Goal: Information Seeking & Learning: Learn about a topic

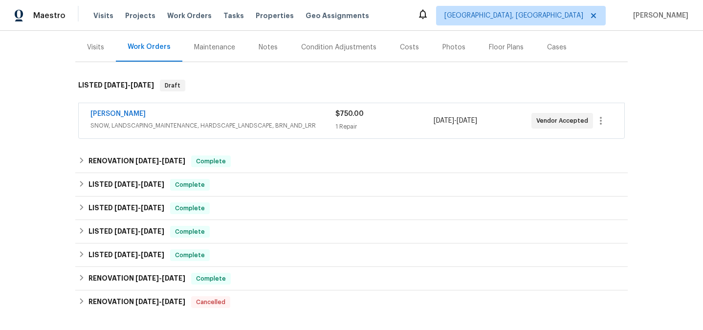
scroll to position [141, 0]
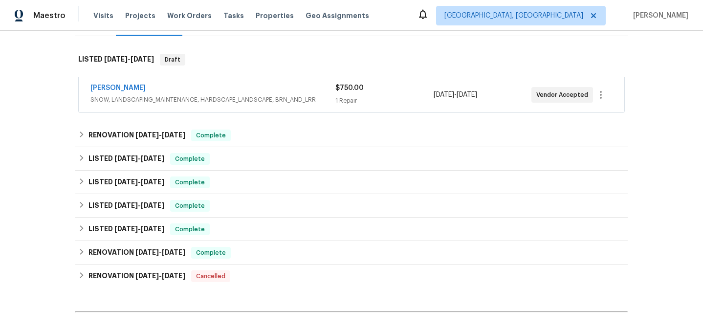
click at [231, 101] on span "SNOW, LANDSCAPING_MAINTENANCE, HARDSCAPE_LANDSCAPE, BRN_AND_LRR" at bounding box center [212, 100] width 245 height 10
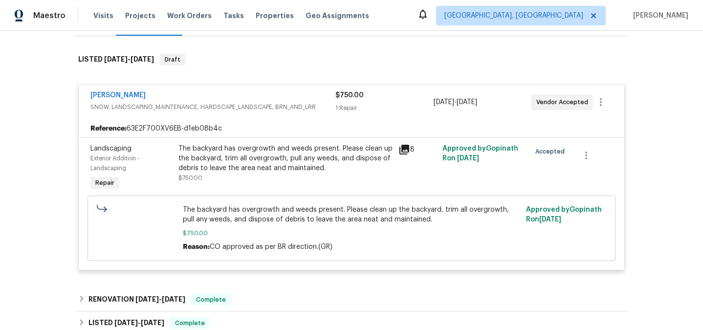
click at [403, 148] on icon at bounding box center [404, 150] width 10 height 10
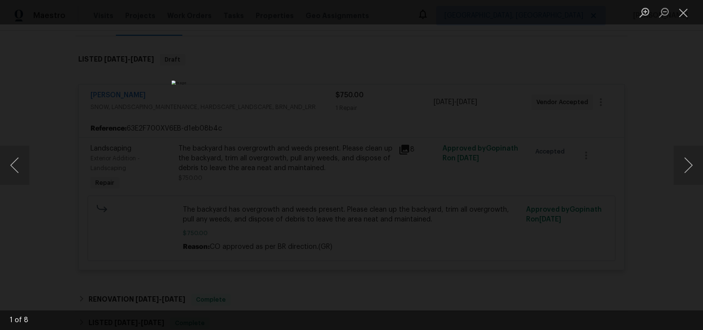
click at [92, 102] on div "Lightbox" at bounding box center [351, 165] width 703 height 330
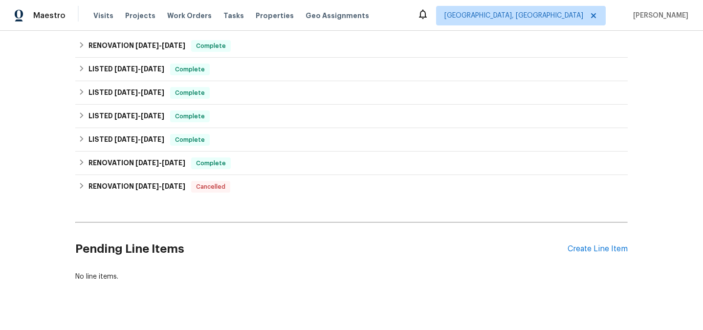
scroll to position [413, 0]
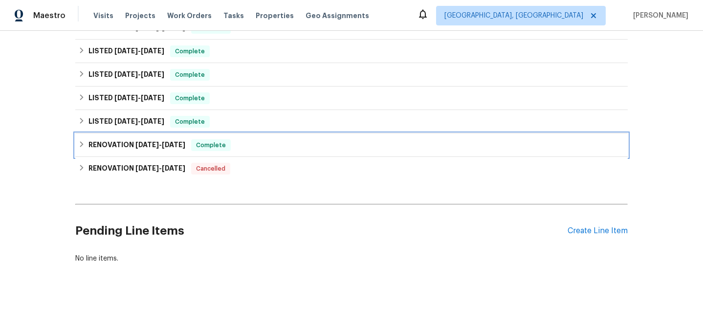
click at [133, 149] on h6 "RENOVATION [DATE] - [DATE]" at bounding box center [136, 145] width 97 height 12
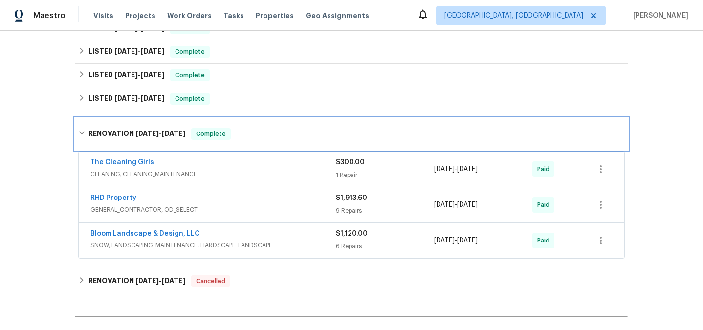
scroll to position [437, 0]
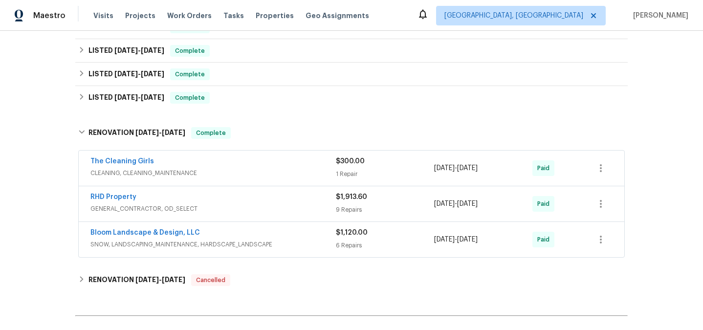
click at [227, 240] on span "SNOW, LANDSCAPING_MAINTENANCE, HARDSCAPE_LANDSCAPE" at bounding box center [212, 244] width 245 height 10
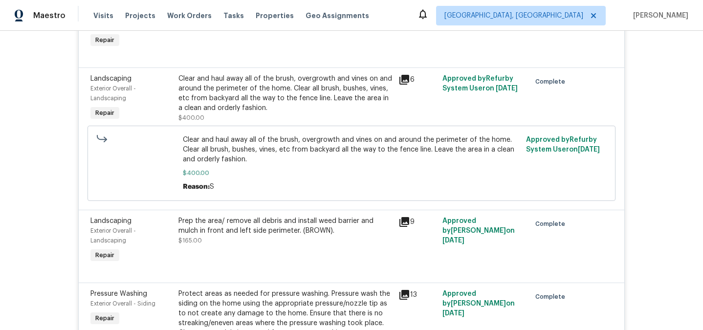
scroll to position [899, 0]
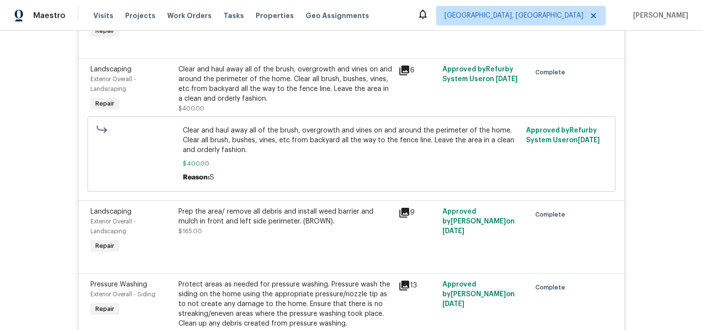
click at [404, 72] on icon at bounding box center [404, 70] width 10 height 10
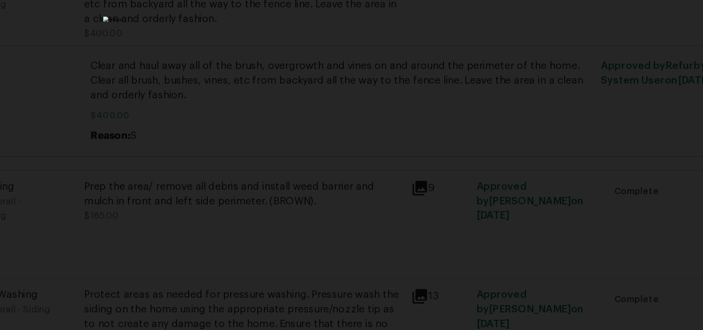
scroll to position [0, 0]
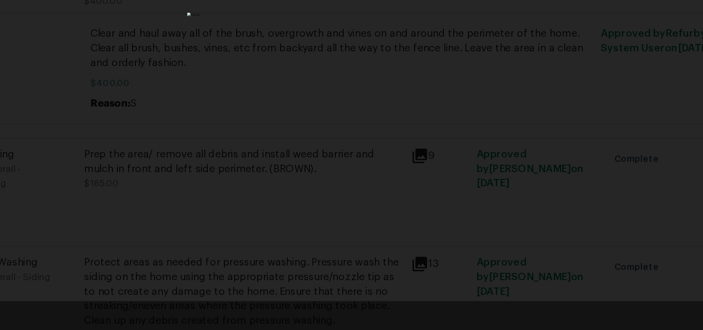
click at [444, 229] on div "Lightbox" at bounding box center [351, 165] width 703 height 330
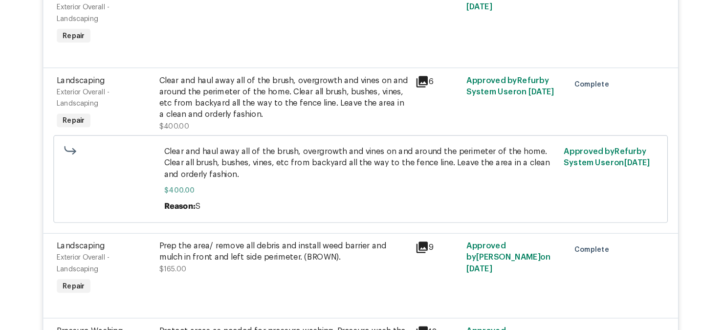
scroll to position [852, 0]
click at [340, 130] on div "Clear and haul away all of the brush, overgrowth and vines on and around the pe…" at bounding box center [285, 130] width 214 height 39
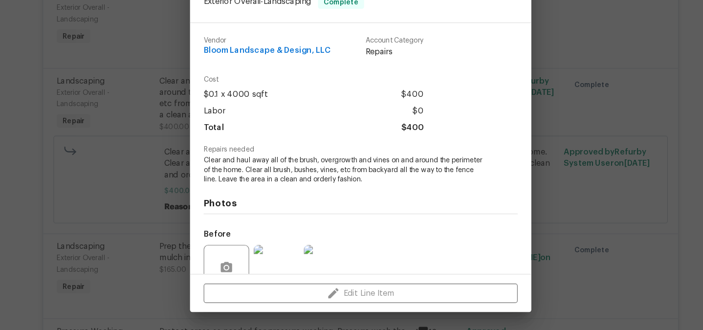
scroll to position [87, 0]
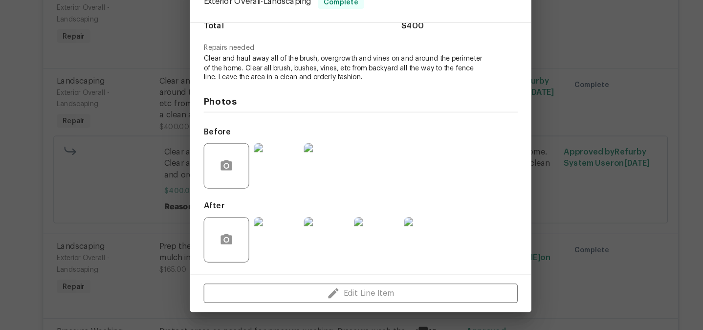
click at [285, 238] on img at bounding box center [278, 252] width 39 height 39
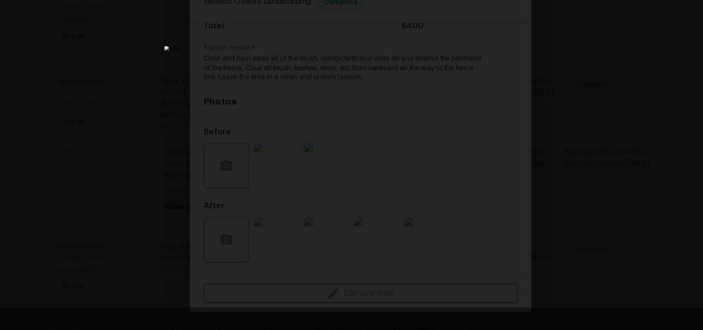
click at [559, 174] on div "Lightbox" at bounding box center [351, 165] width 703 height 330
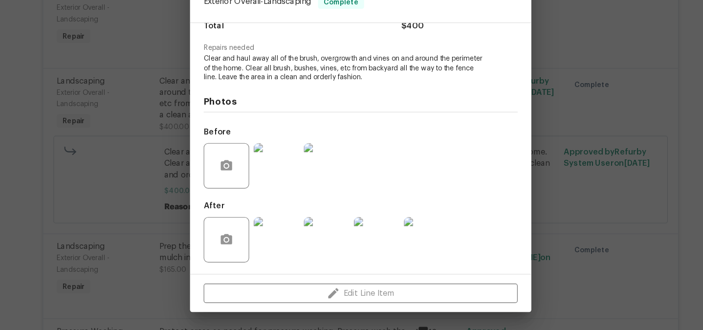
click at [332, 245] on img at bounding box center [321, 252] width 39 height 39
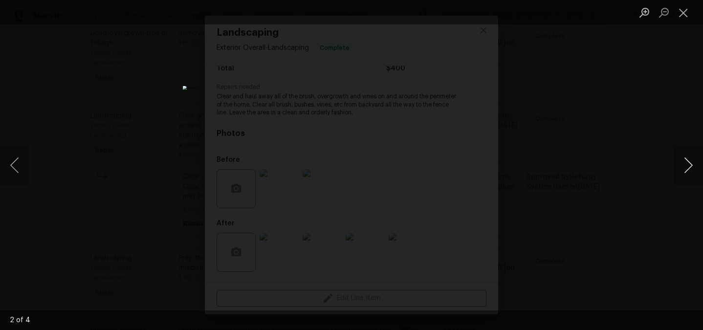
click at [690, 163] on button "Next image" at bounding box center [687, 165] width 29 height 39
click at [580, 133] on div "Lightbox" at bounding box center [351, 165] width 703 height 330
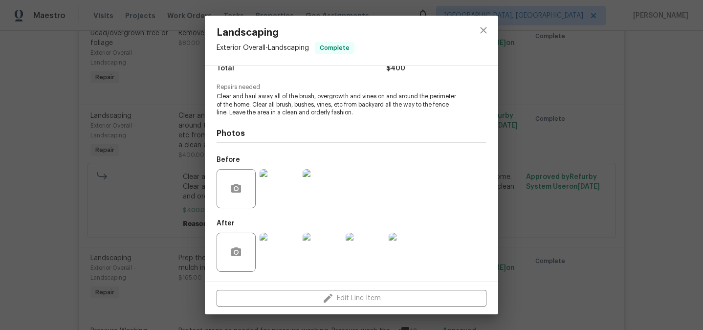
click at [544, 181] on div "Landscaping Exterior Overall - Landscaping Complete Vendor Bloom Landscape & De…" at bounding box center [351, 165] width 703 height 330
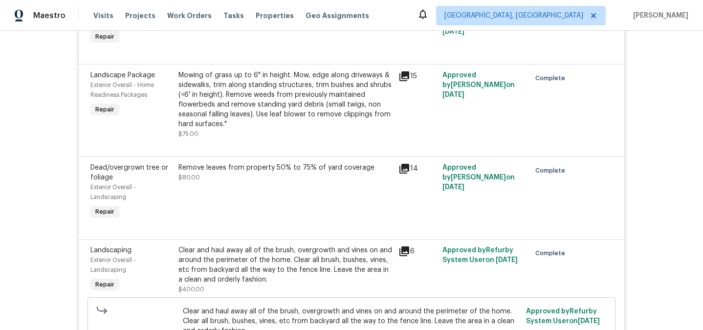
scroll to position [639, 0]
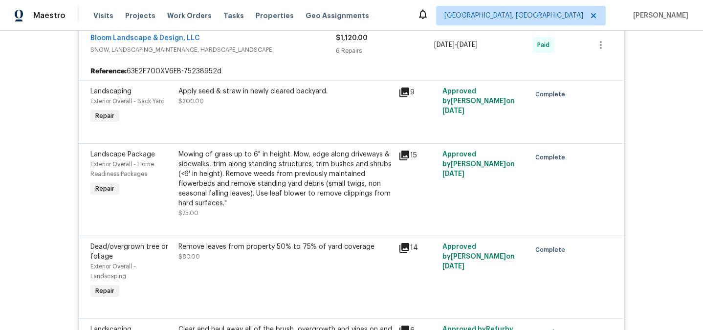
click at [336, 165] on div "Mowing of grass up to 6" in height. Mow, edge along driveways & sidewalks, trim…" at bounding box center [285, 179] width 214 height 59
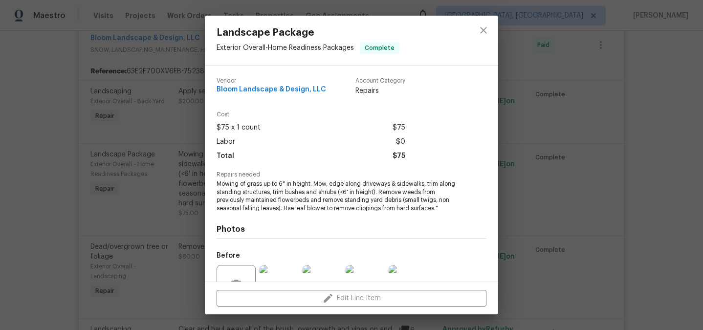
scroll to position [96, 0]
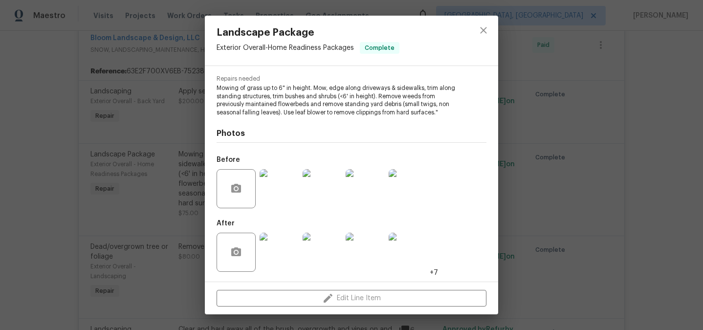
click at [278, 189] on img at bounding box center [278, 188] width 39 height 39
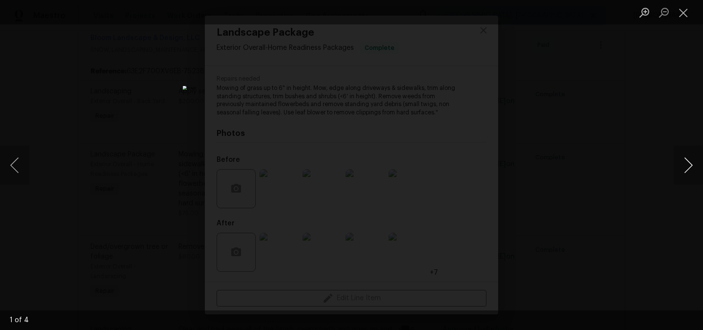
click at [682, 166] on button "Next image" at bounding box center [687, 165] width 29 height 39
click at [651, 149] on div "Lightbox" at bounding box center [351, 165] width 703 height 330
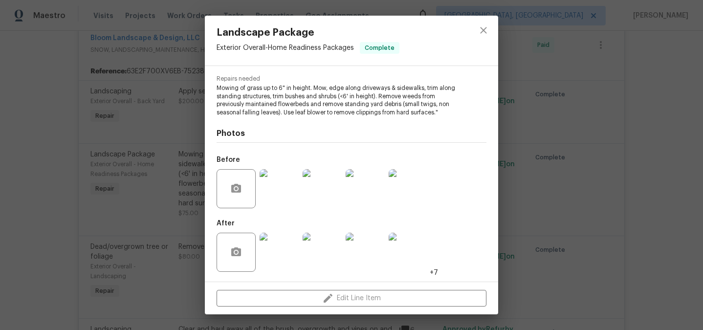
click at [290, 248] on img at bounding box center [278, 252] width 39 height 39
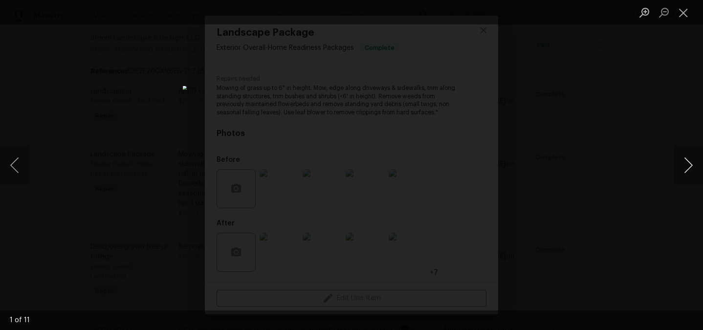
click at [688, 166] on button "Next image" at bounding box center [687, 165] width 29 height 39
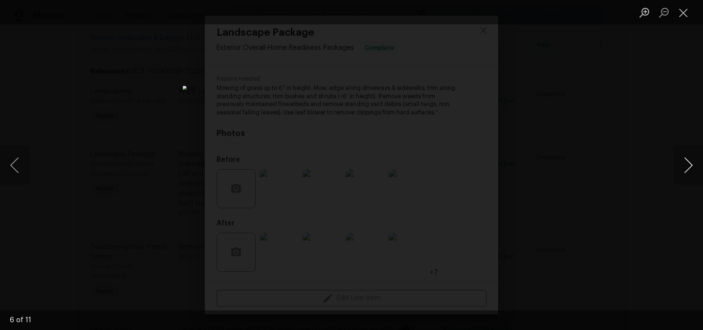
click at [688, 166] on button "Next image" at bounding box center [687, 165] width 29 height 39
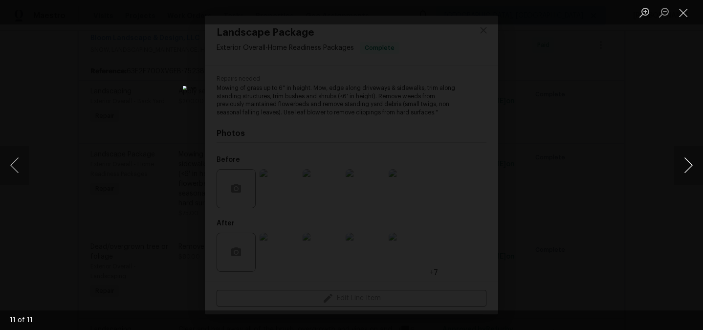
click at [688, 166] on button "Next image" at bounding box center [687, 165] width 29 height 39
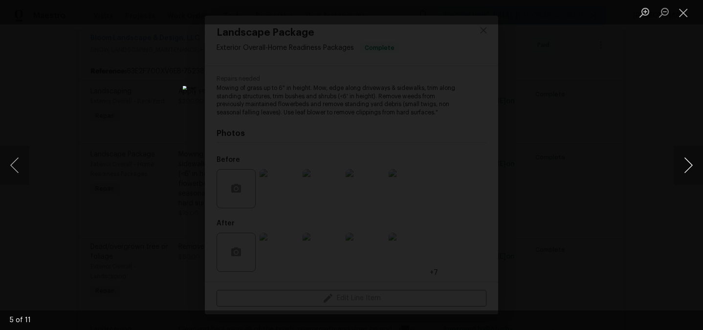
click at [688, 166] on button "Next image" at bounding box center [687, 165] width 29 height 39
click at [617, 114] on div "Lightbox" at bounding box center [351, 165] width 703 height 330
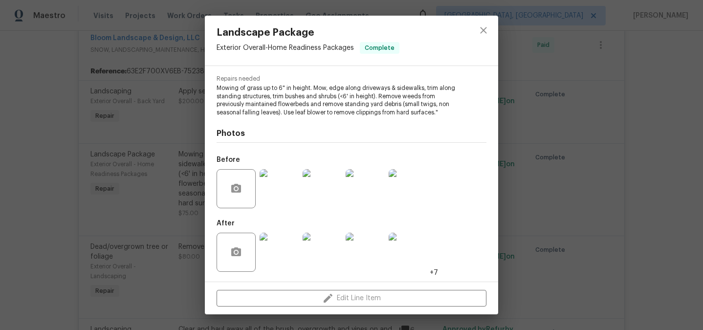
click at [532, 215] on div "Landscape Package Exterior Overall - Home Readiness Packages Complete Vendor Bl…" at bounding box center [351, 165] width 703 height 330
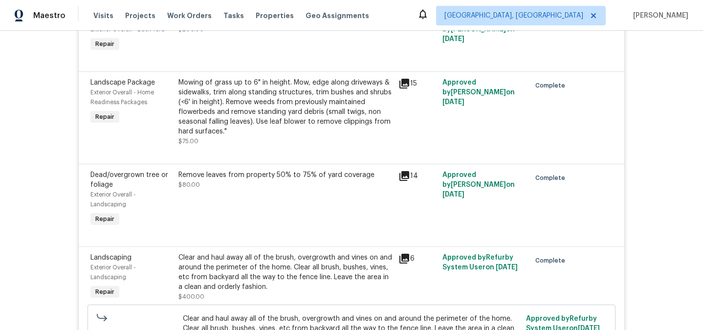
scroll to position [729, 0]
